Goal: Task Accomplishment & Management: Use online tool/utility

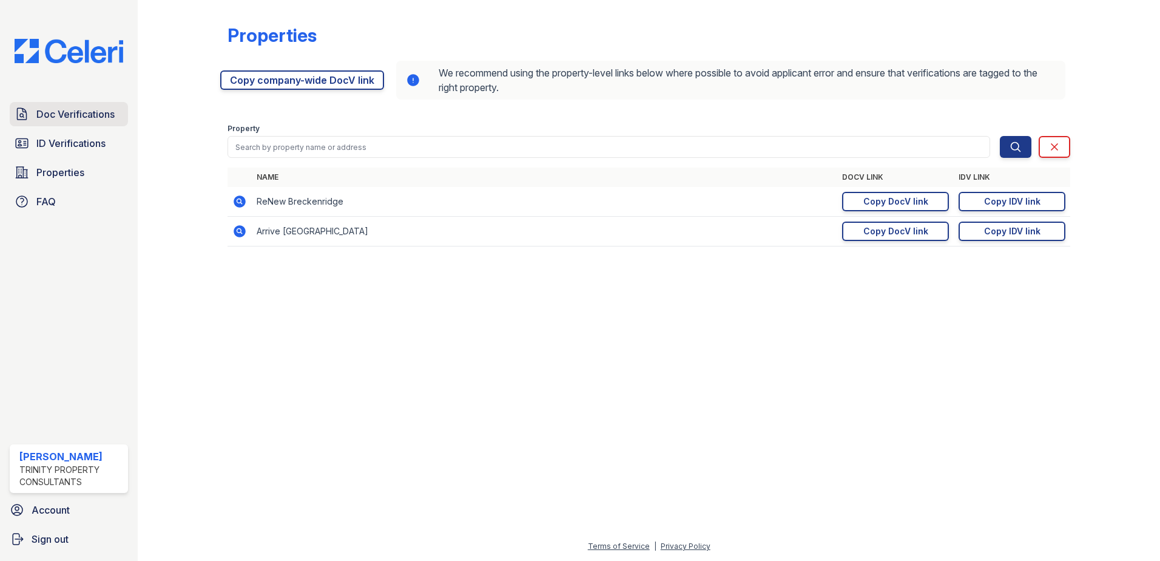
click at [56, 116] on span "Doc Verifications" at bounding box center [75, 114] width 78 height 15
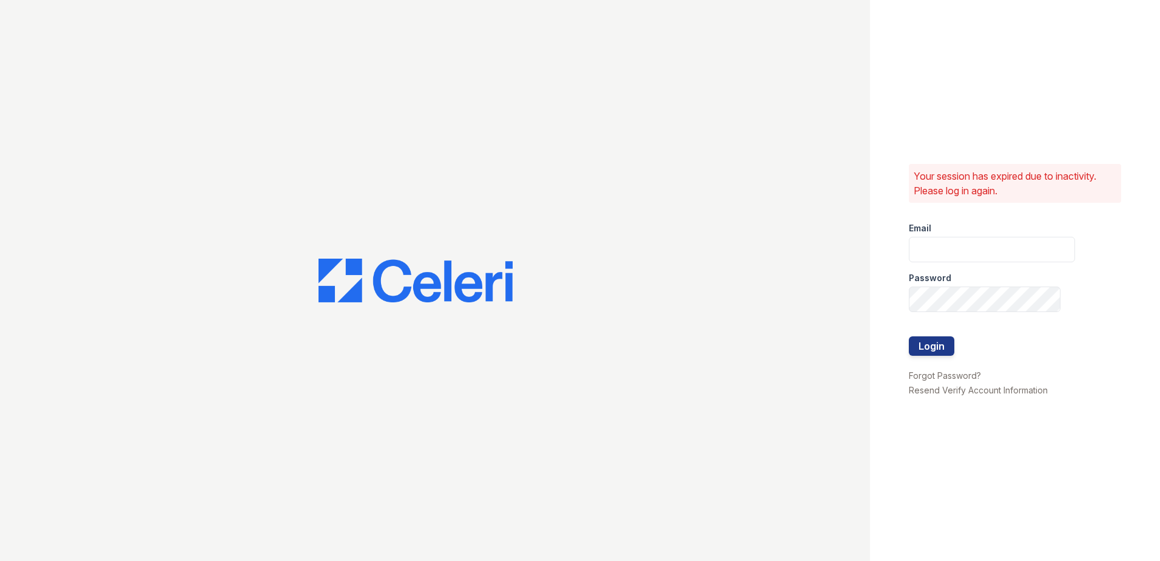
type input "[PERSON_NAME][EMAIL_ADDRESS][PERSON_NAME][DOMAIN_NAME]"
click at [932, 341] on button "Login" at bounding box center [931, 345] width 45 height 19
